Goal: Transaction & Acquisition: Purchase product/service

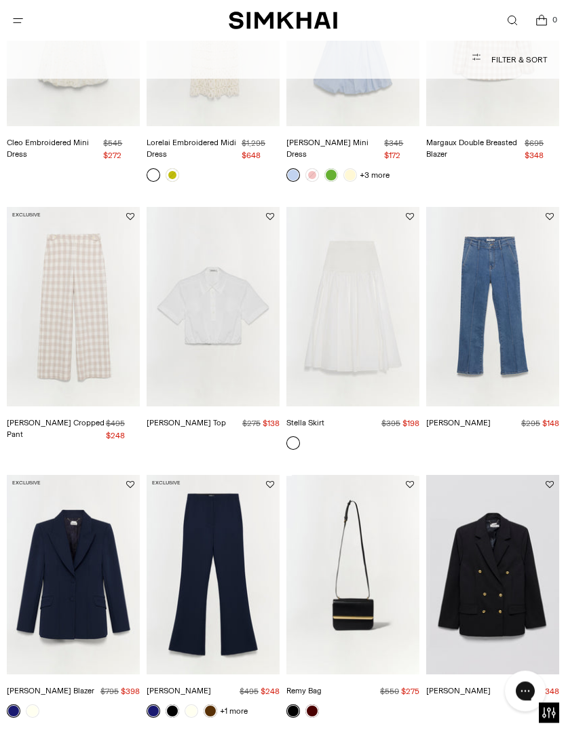
scroll to position [820, 0]
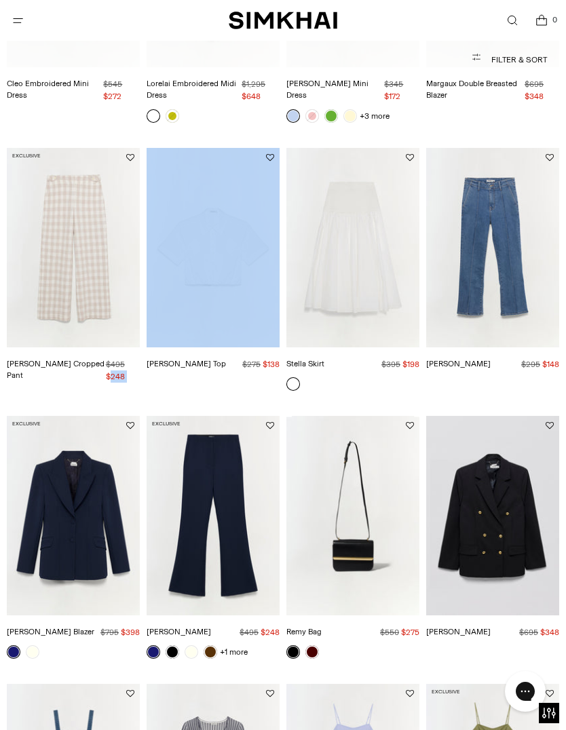
click at [214, 392] on div "Final Sale Nicky Cotton Top Regular price $275 $138 Unit price / per" at bounding box center [212, 274] width 133 height 252
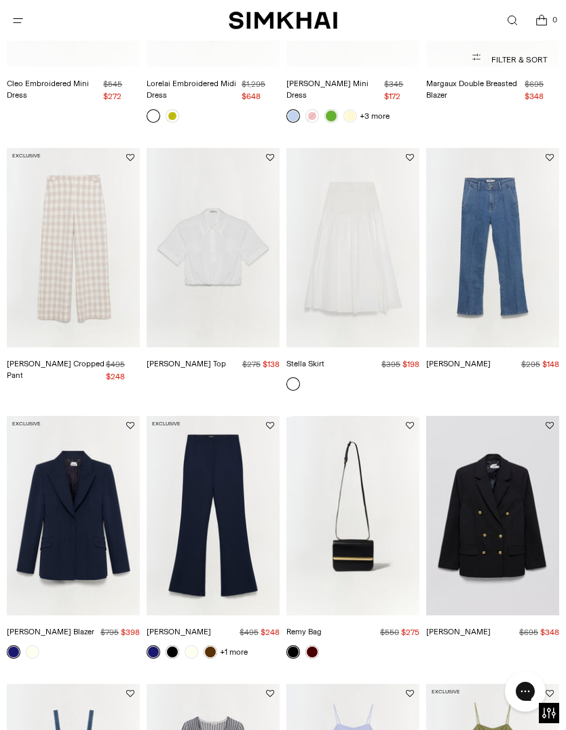
click at [197, 363] on link "[PERSON_NAME] Top" at bounding box center [185, 363] width 79 height 9
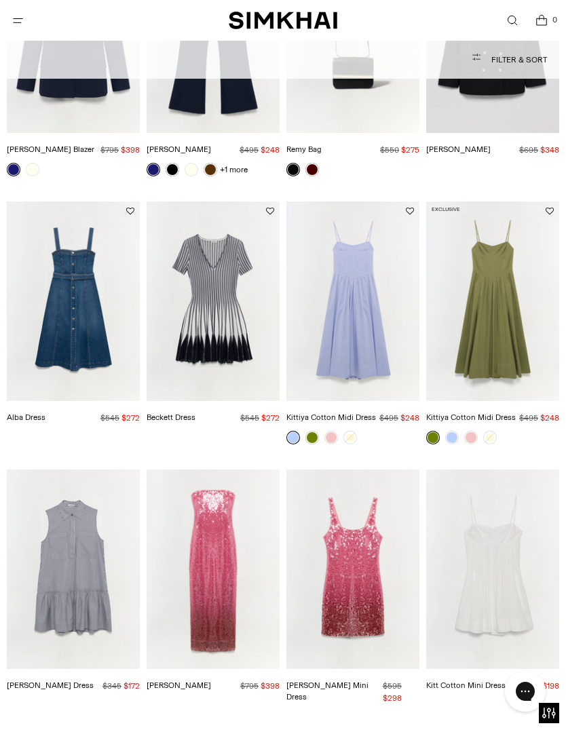
scroll to position [1328, 0]
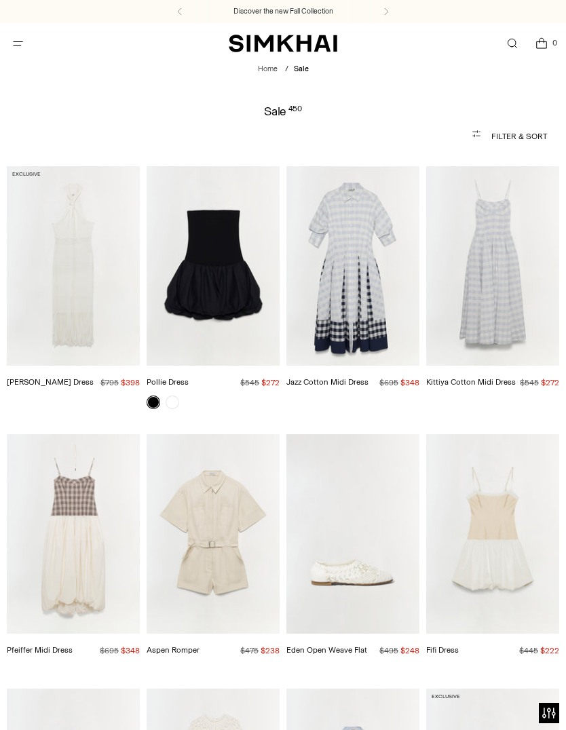
scroll to position [753, 0]
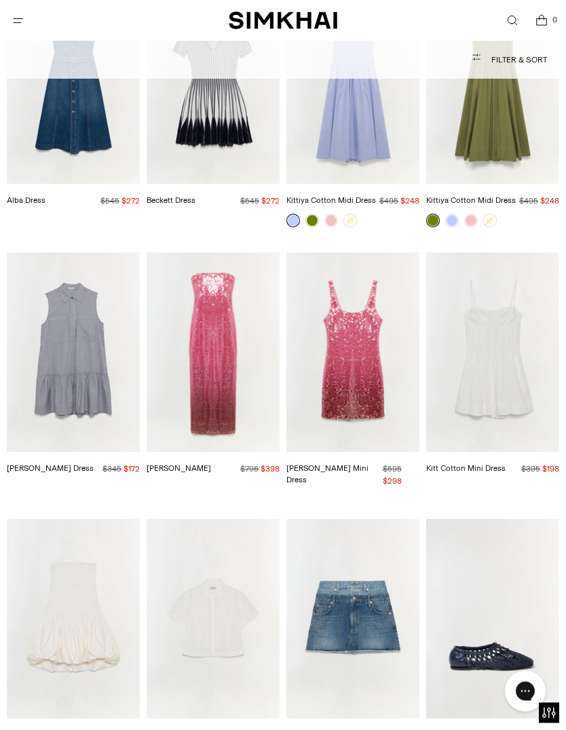
scroll to position [1522, 0]
